Goal: Use online tool/utility: Utilize a website feature to perform a specific function

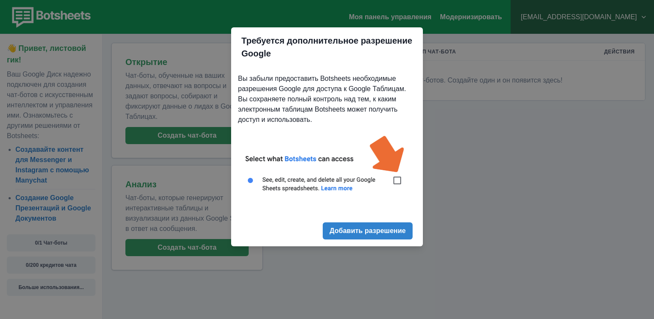
click at [565, 150] on div "Требуется дополнительное разрешение Google Вы забыли предоставить Botsheets нео…" at bounding box center [327, 159] width 654 height 319
click at [399, 234] on button "Добавить разрешение" at bounding box center [368, 230] width 90 height 17
